Goal: Information Seeking & Learning: Find specific page/section

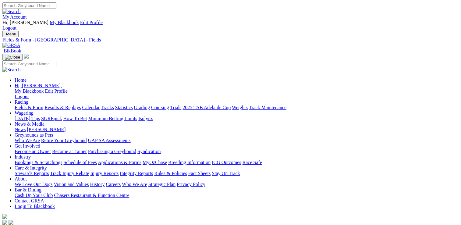
click at [49, 171] on link "Stewards Reports" at bounding box center [32, 173] width 34 height 5
